Goal: Task Accomplishment & Management: Use online tool/utility

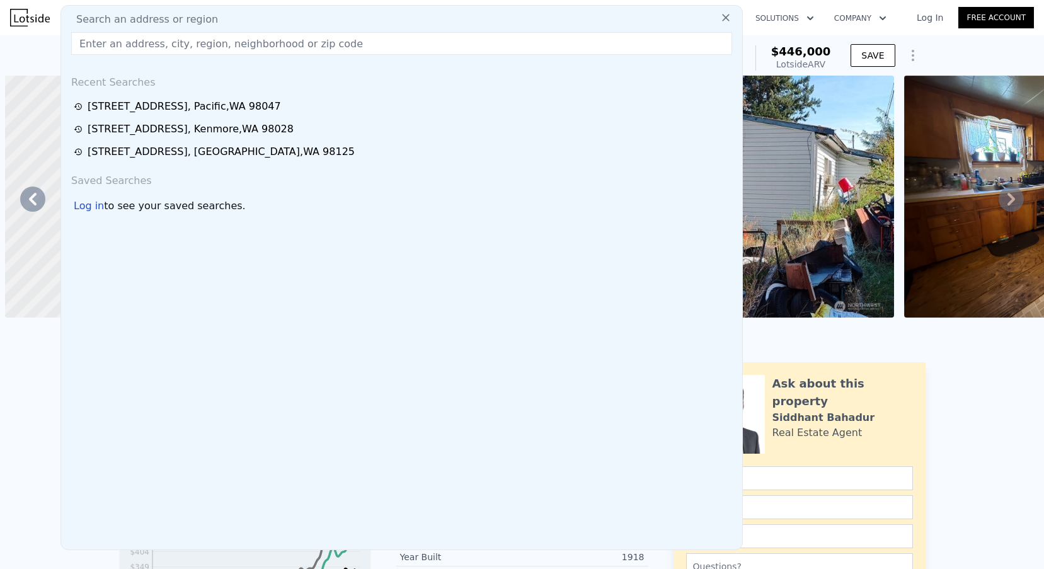
scroll to position [0, 294]
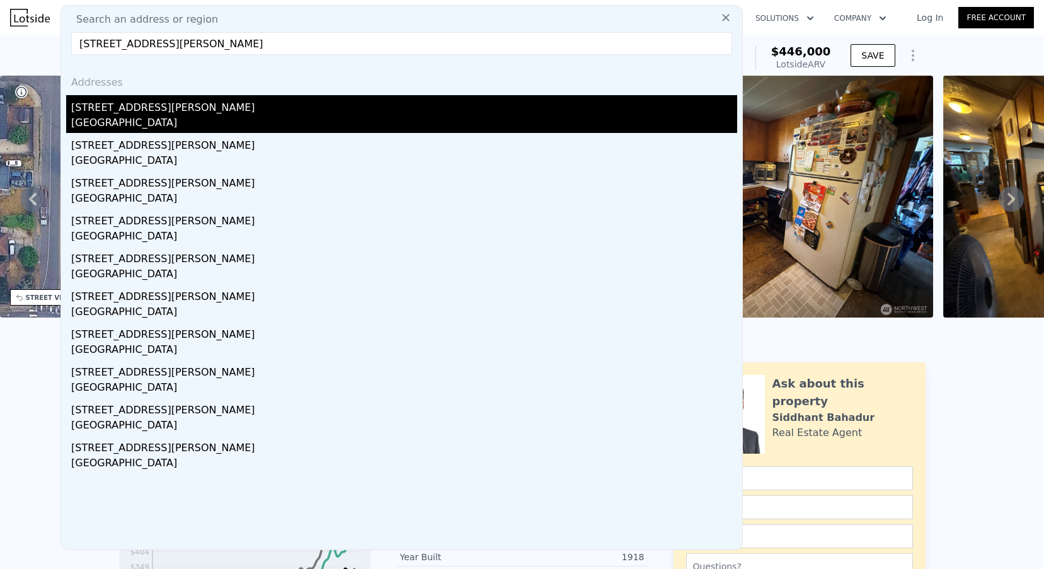
type input "[STREET_ADDRESS][PERSON_NAME]"
click at [158, 111] on div "[STREET_ADDRESS][PERSON_NAME]" at bounding box center [404, 105] width 666 height 20
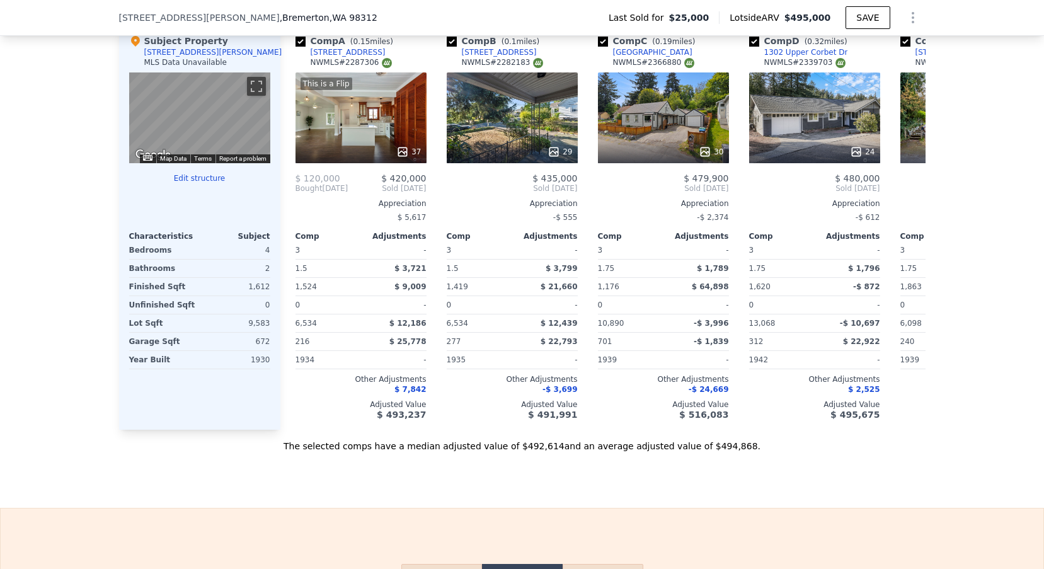
scroll to position [1370, 0]
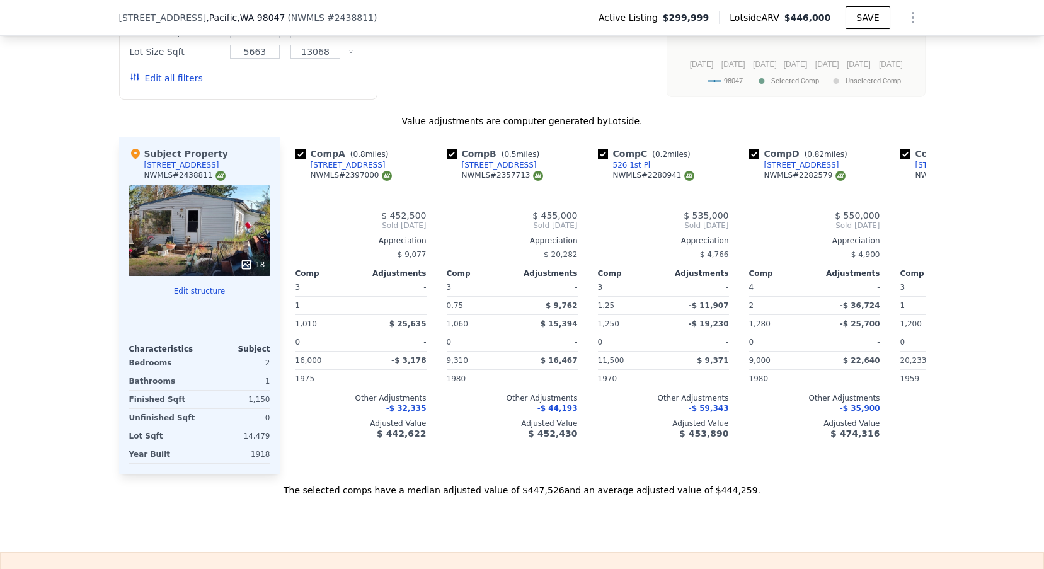
type input "$ 446,000"
type input "0.75"
type input "2.25"
type input "1010"
type input "1456"
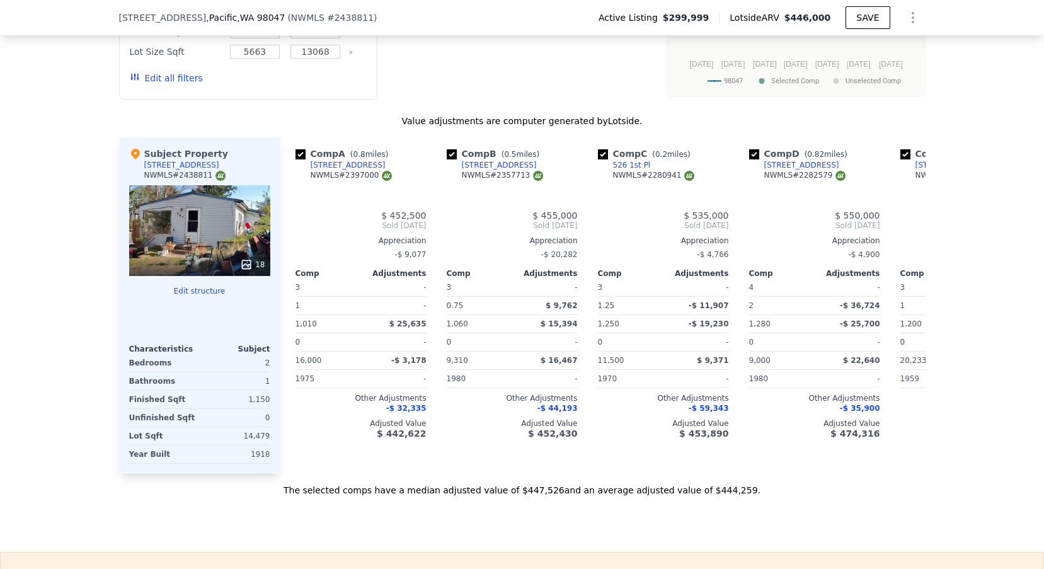
type input "8121"
type input "20233"
type input "$ 91,468"
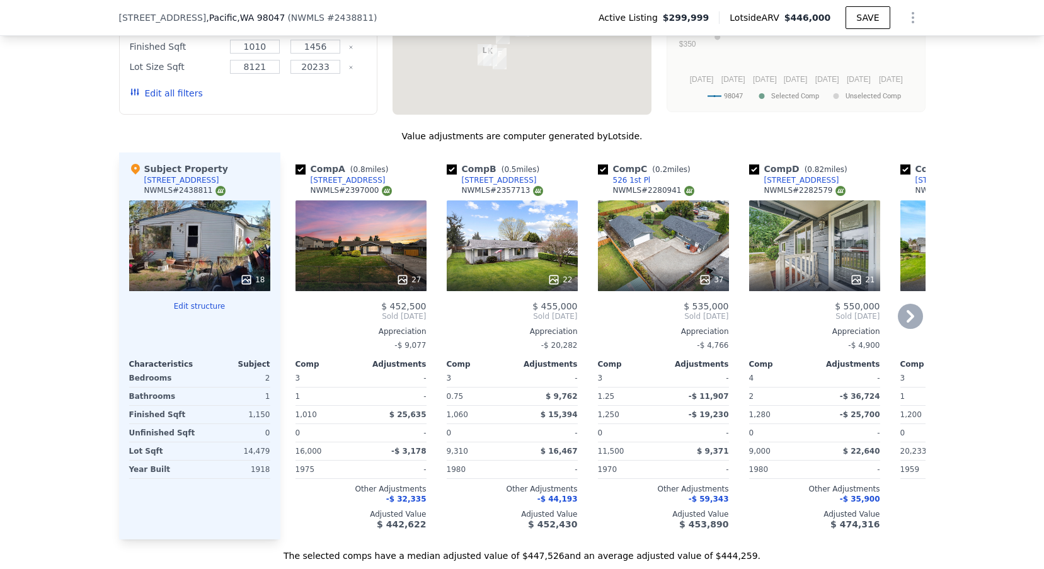
scroll to position [0, 294]
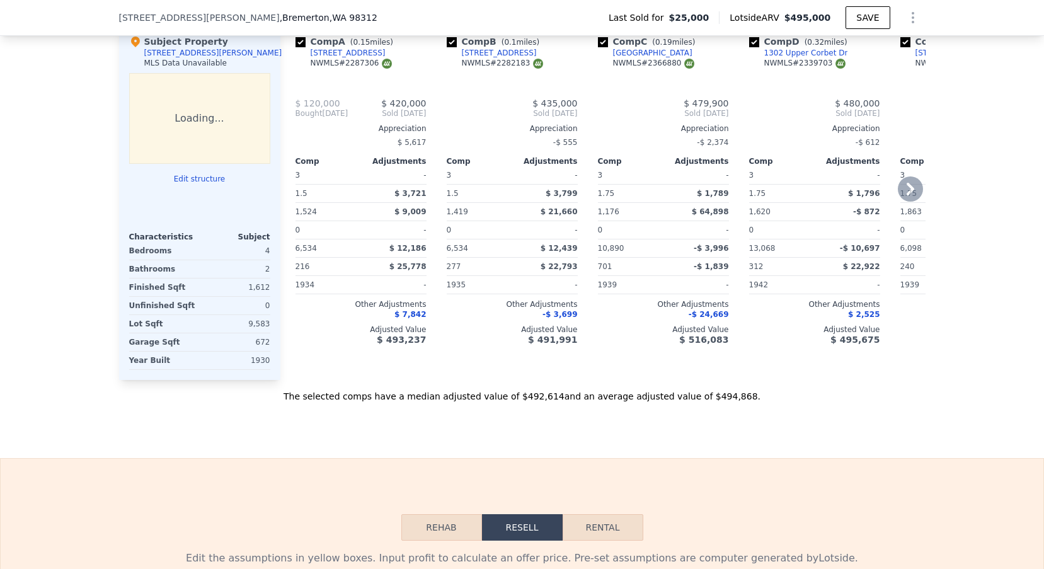
type input "$ 495,000"
type input "1"
type input "3"
type input "1176"
type input "2124"
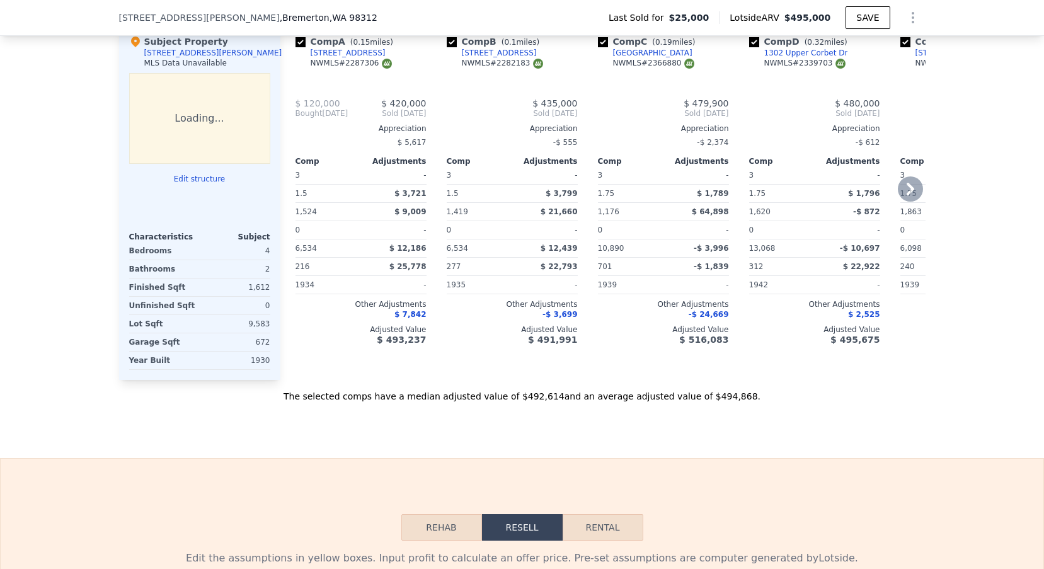
type input "5663"
type input "13068"
type input "$ 429,237"
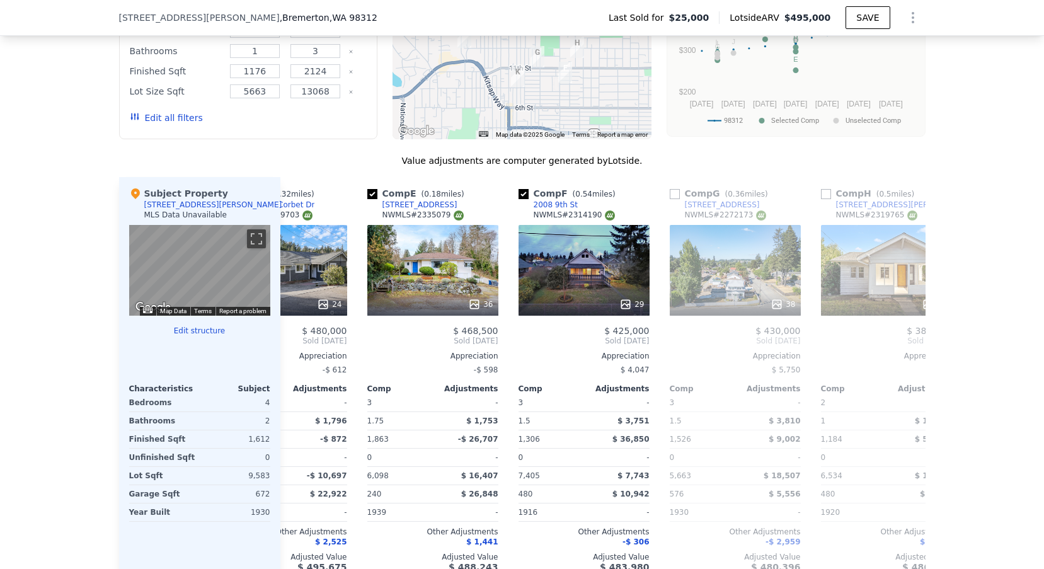
scroll to position [0, 582]
